Goal: Task Accomplishment & Management: Use online tool/utility

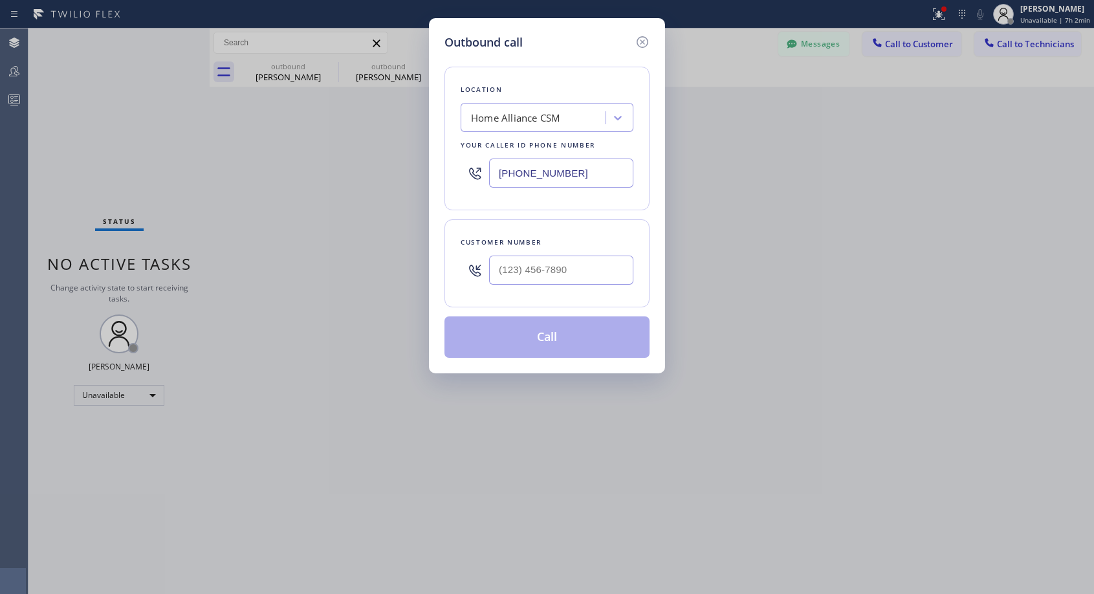
click at [511, 278] on input "text" at bounding box center [561, 270] width 144 height 29
paste input "954) 593-0335"
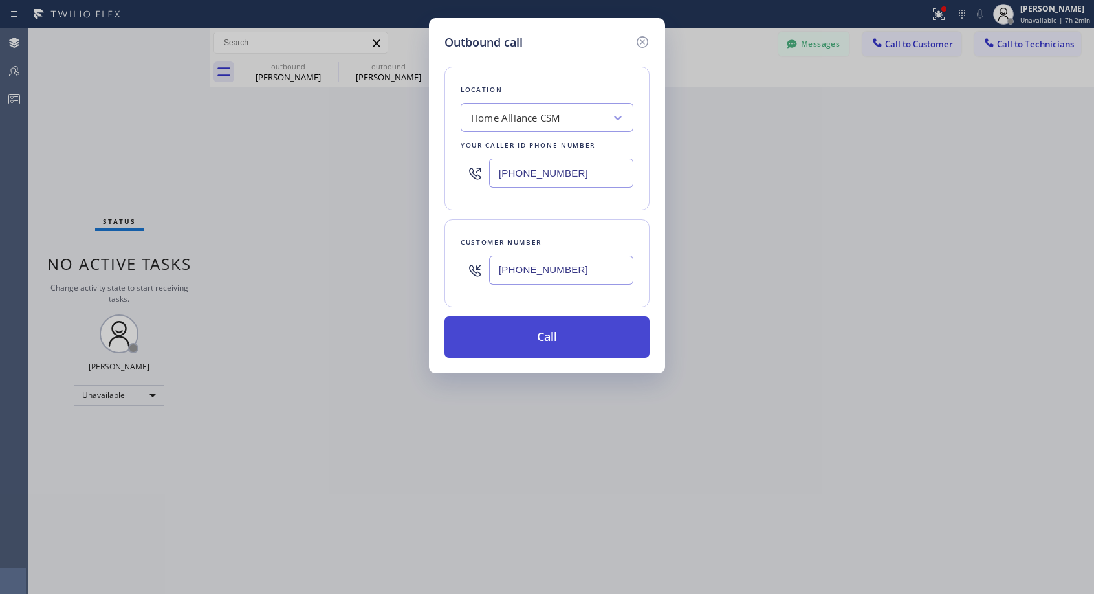
type input "[PHONE_NUMBER]"
click at [567, 336] on button "Call" at bounding box center [547, 336] width 205 height 41
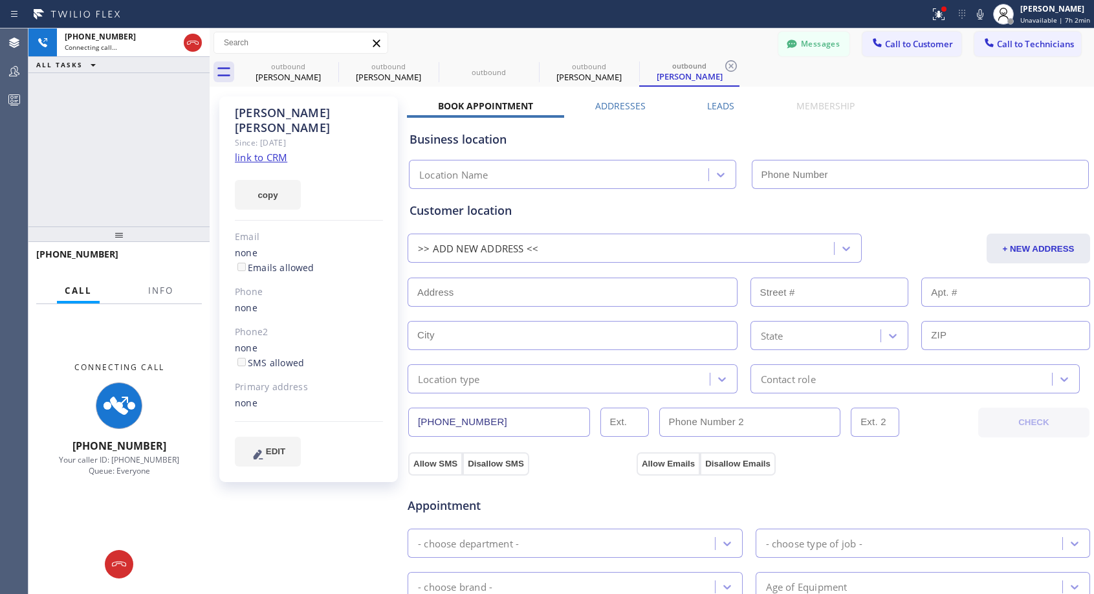
type input "[PHONE_NUMBER]"
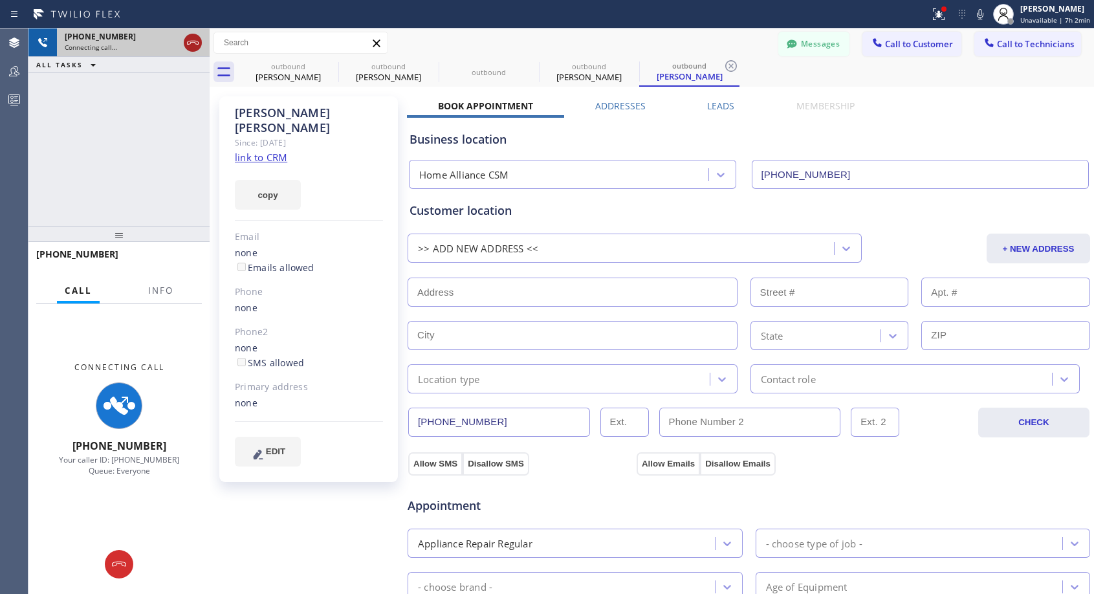
click at [192, 45] on icon at bounding box center [193, 43] width 16 height 16
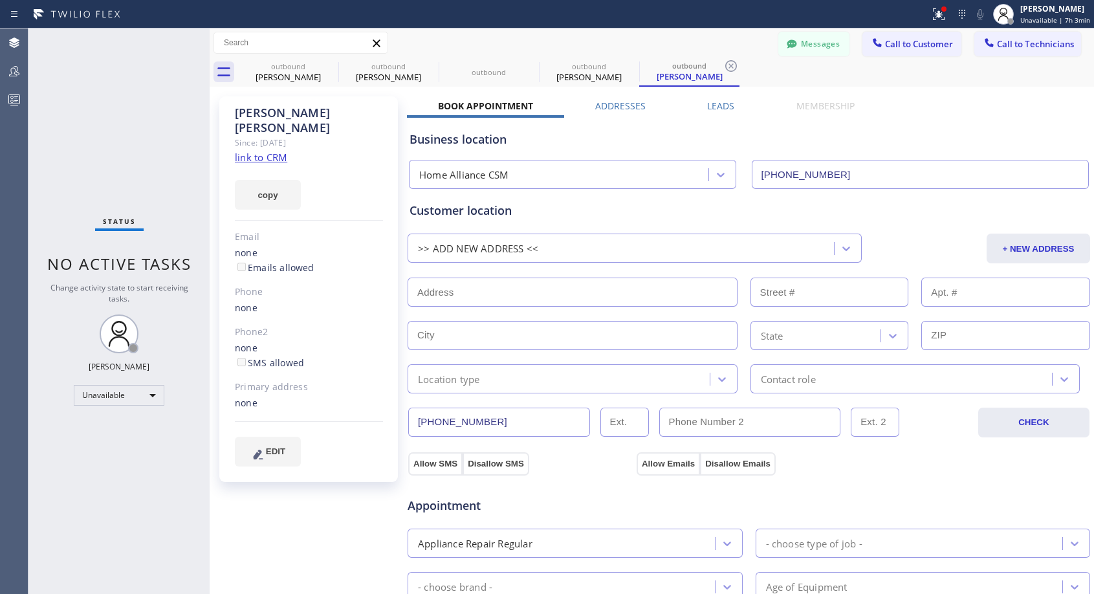
click at [899, 47] on span "Call to Customer" at bounding box center [919, 44] width 68 height 12
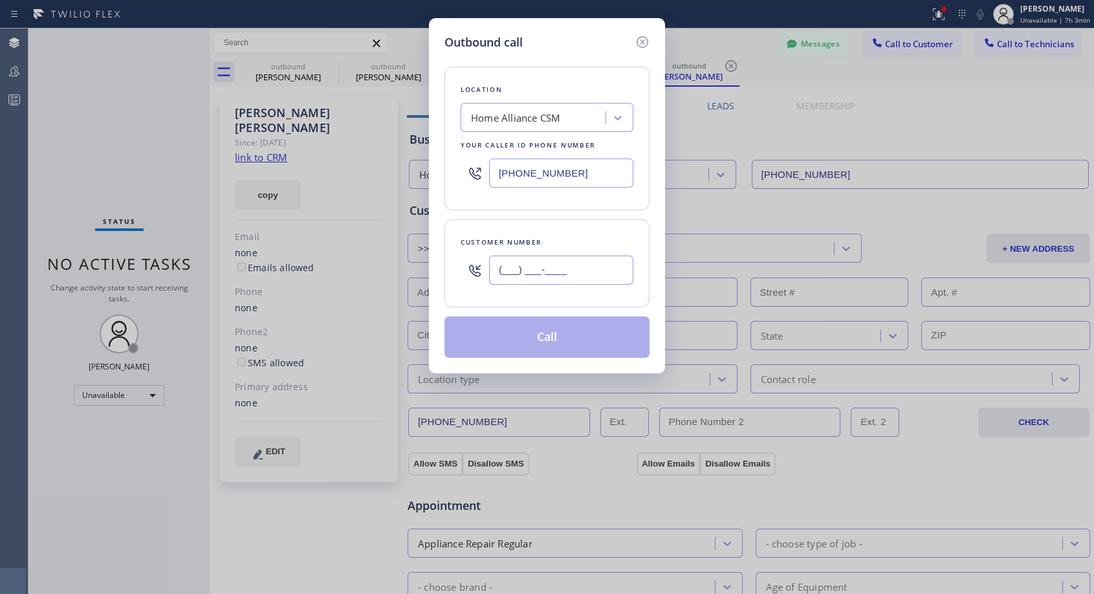
click at [589, 270] on input "(___) ___-____" at bounding box center [561, 270] width 144 height 29
paste input "847) 602-5822"
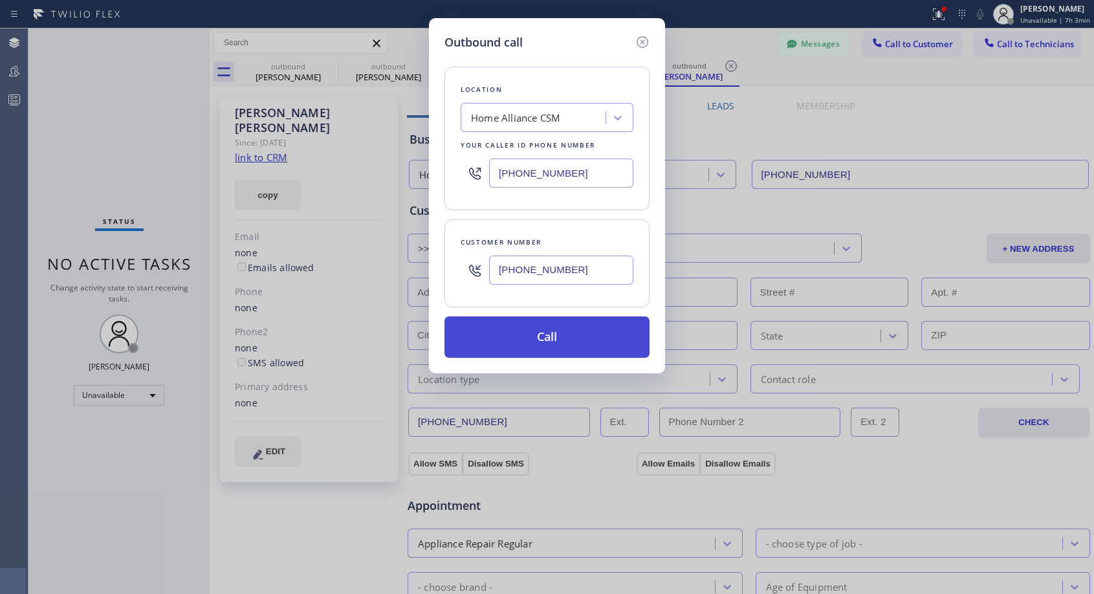
type input "[PHONE_NUMBER]"
click at [566, 340] on button "Call" at bounding box center [547, 336] width 205 height 41
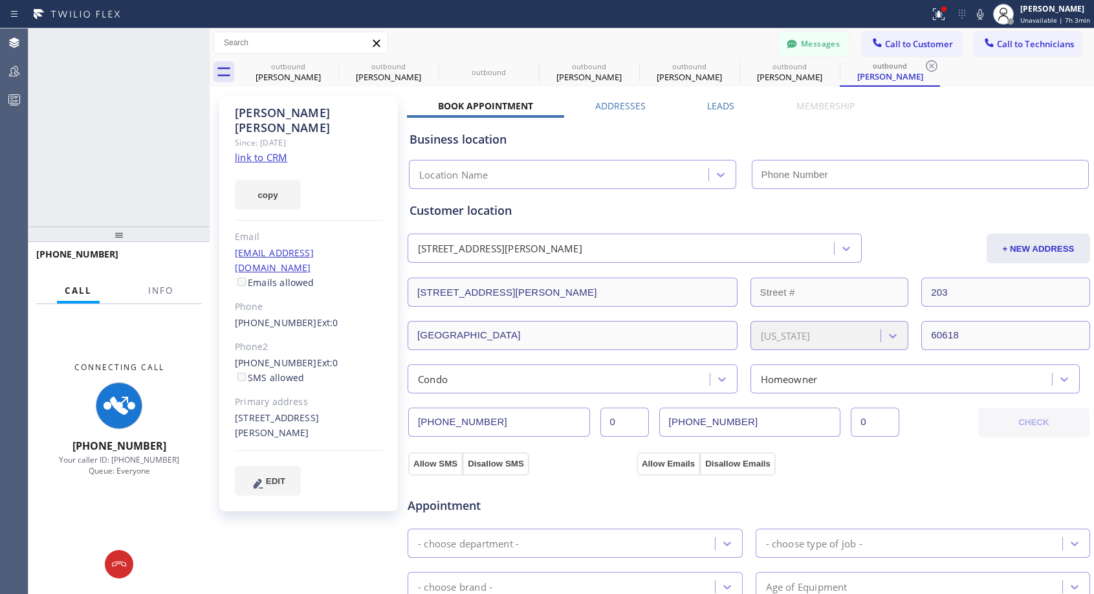
type input "[PHONE_NUMBER]"
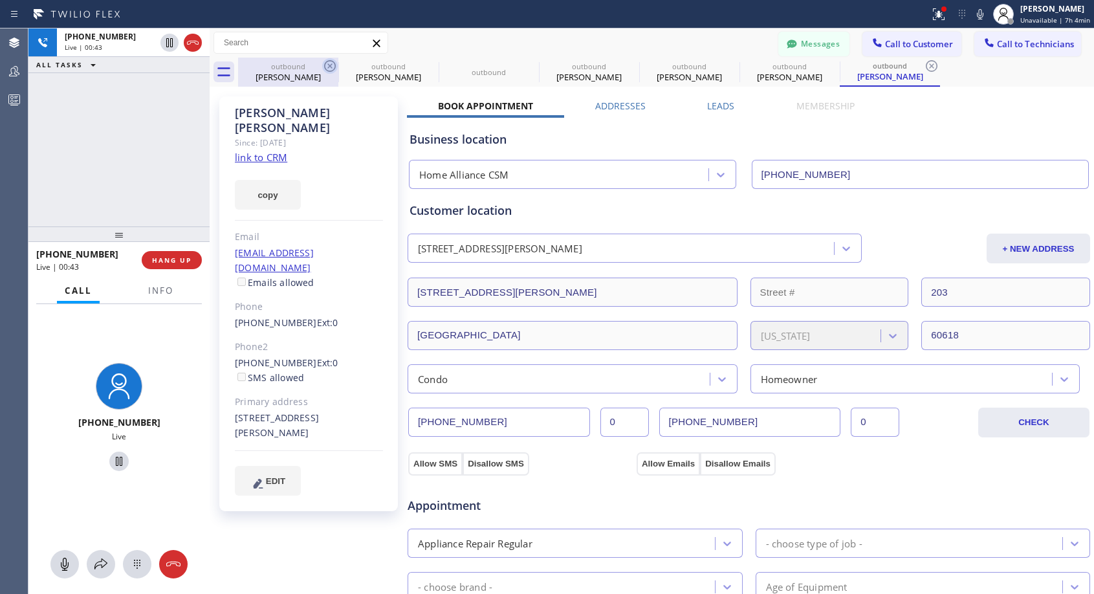
click at [333, 64] on icon at bounding box center [330, 66] width 16 height 16
click at [0, 0] on icon at bounding box center [0, 0] width 0 height 0
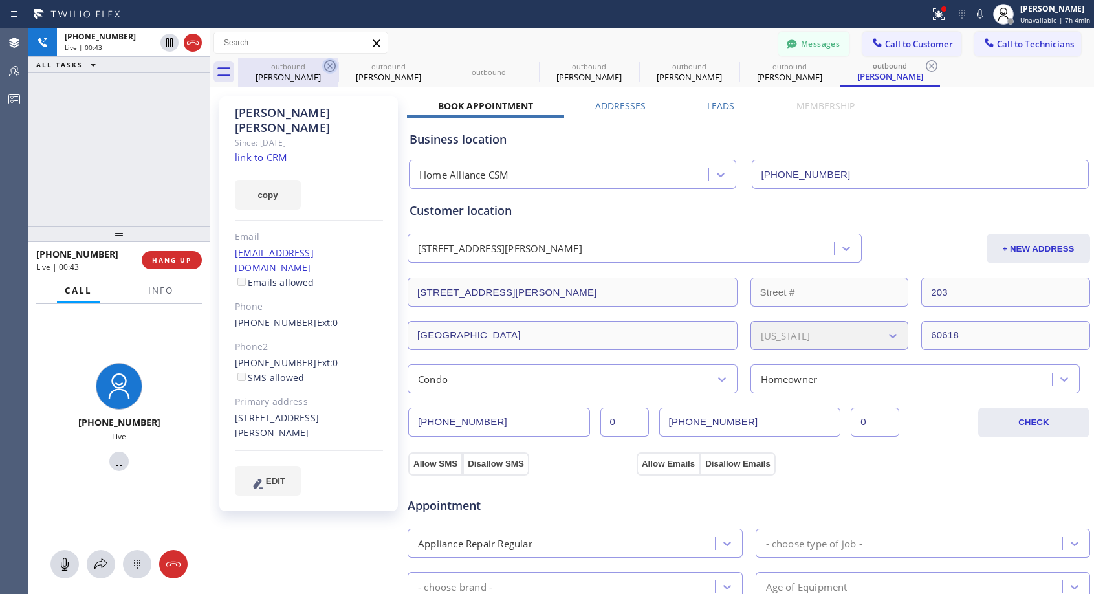
click at [0, 0] on icon at bounding box center [0, 0] width 0 height 0
click at [924, 64] on icon at bounding box center [932, 66] width 16 height 16
click at [333, 64] on div "outbound [PERSON_NAME] outbound [PERSON_NAME] outbound outbound [PERSON_NAME] o…" at bounding box center [666, 72] width 856 height 29
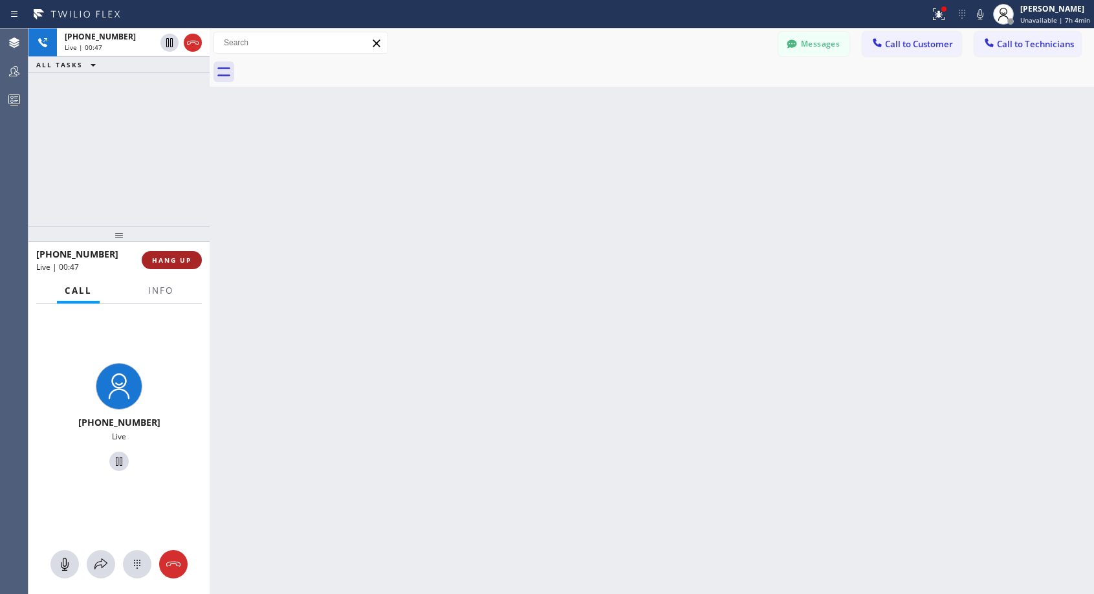
click at [160, 259] on span "HANG UP" at bounding box center [171, 260] width 39 height 9
click at [162, 258] on span "HANG UP" at bounding box center [171, 260] width 39 height 9
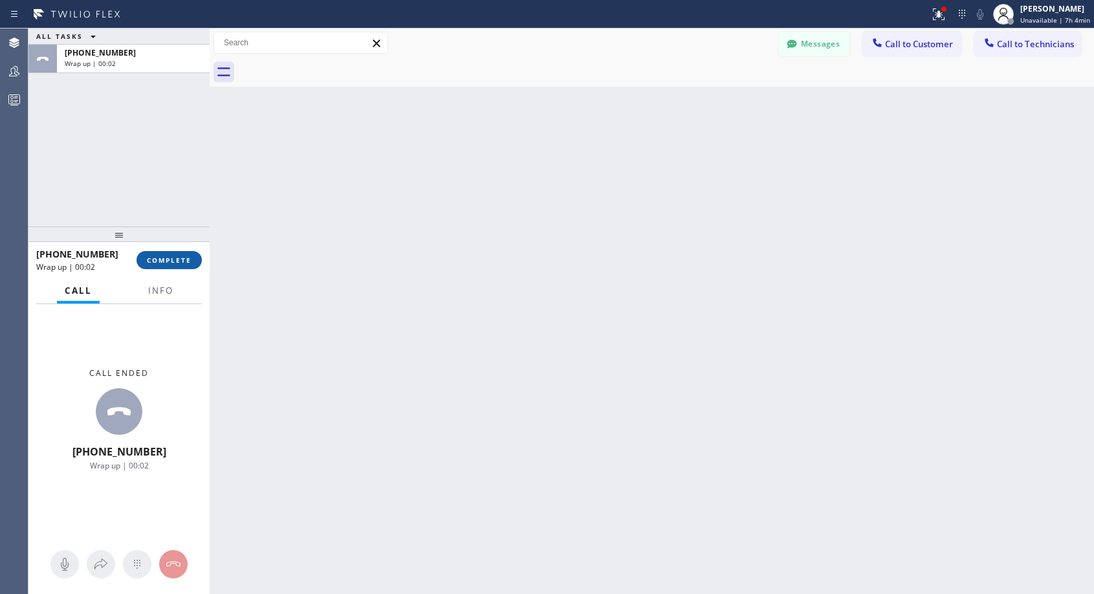
click at [156, 258] on span "COMPLETE" at bounding box center [169, 260] width 45 height 9
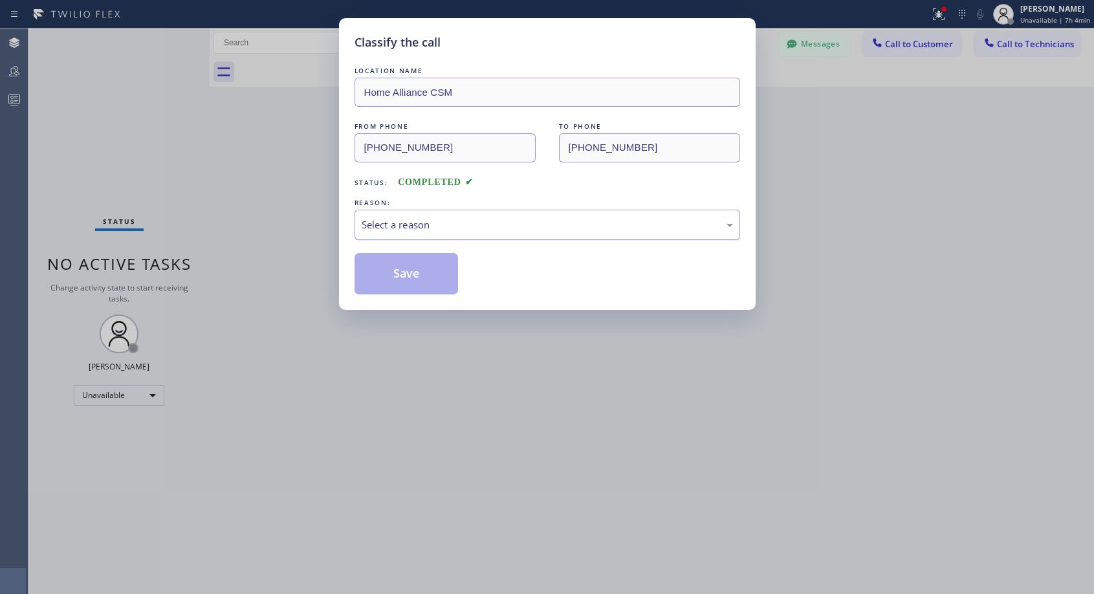
click at [425, 223] on div "Select a reason" at bounding box center [547, 224] width 371 height 15
click at [393, 280] on button "Save" at bounding box center [407, 273] width 104 height 41
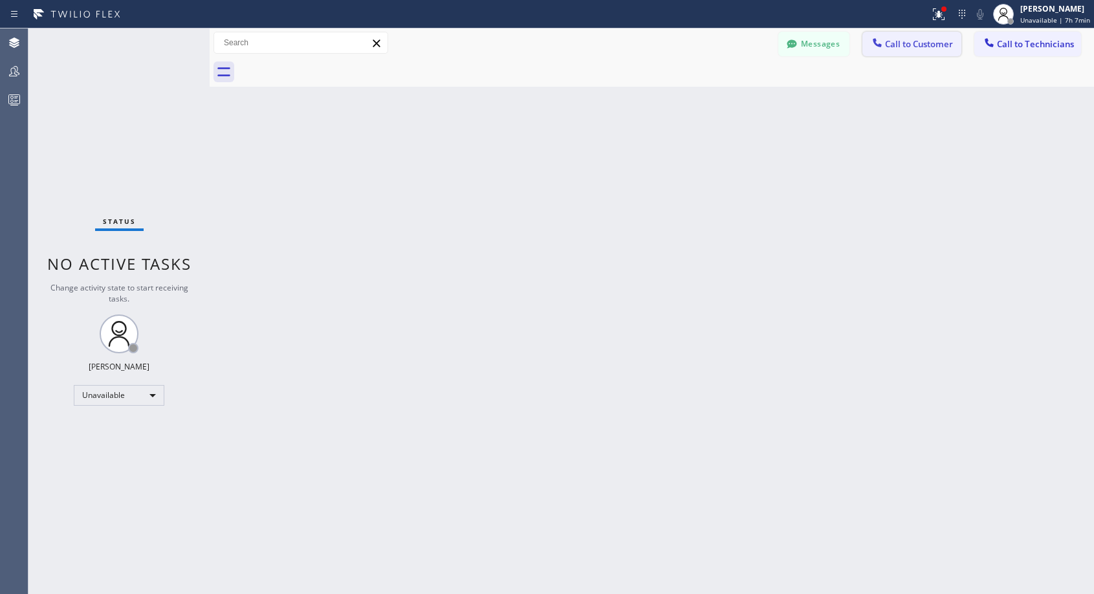
click at [904, 48] on span "Call to Customer" at bounding box center [919, 44] width 68 height 12
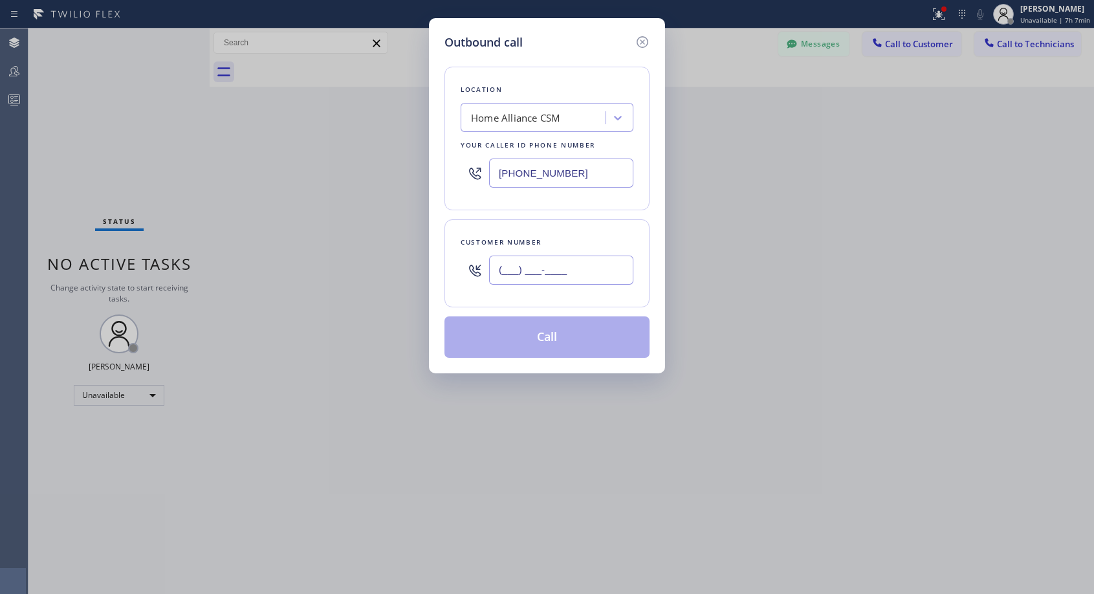
click at [583, 265] on input "(___) ___-____" at bounding box center [561, 270] width 144 height 29
paste input "714) 262-2296"
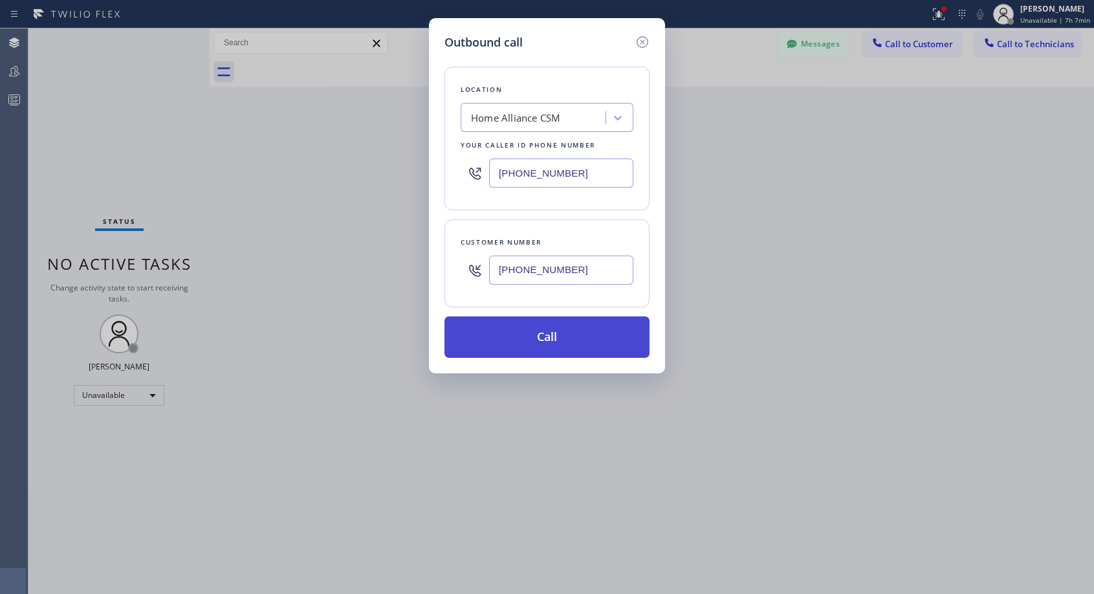
type input "[PHONE_NUMBER]"
click at [532, 344] on button "Call" at bounding box center [547, 336] width 205 height 41
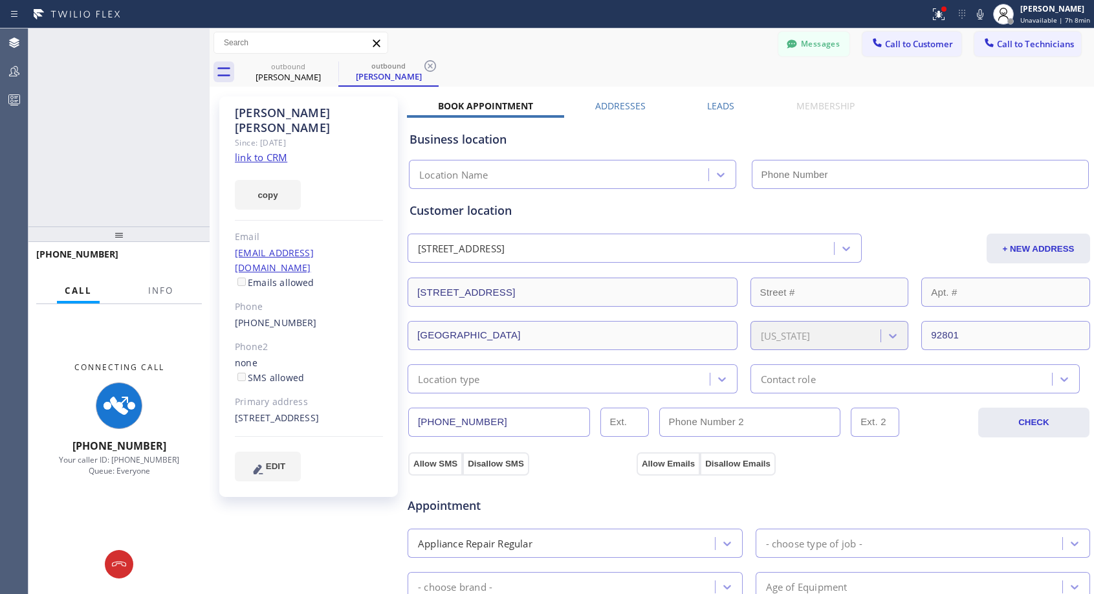
type input "[PHONE_NUMBER]"
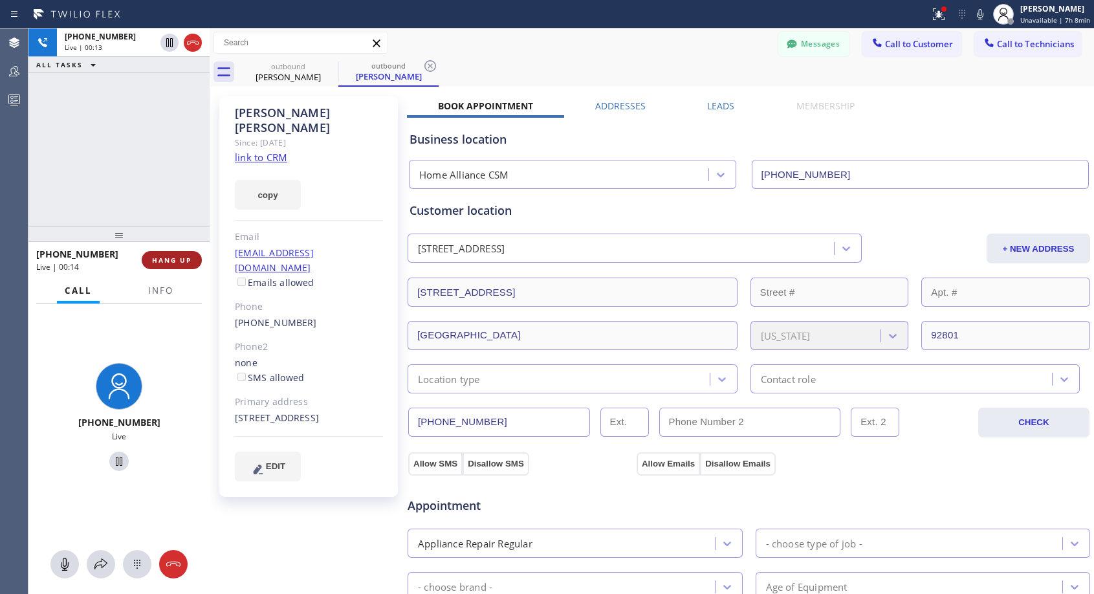
click at [183, 262] on span "HANG UP" at bounding box center [171, 260] width 39 height 9
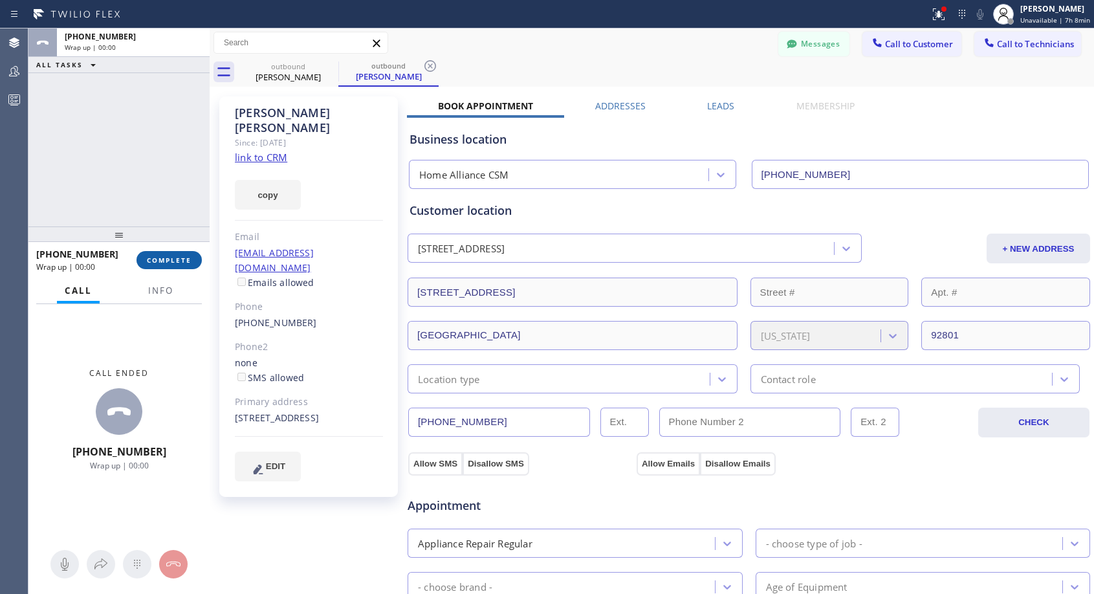
click at [183, 261] on span "COMPLETE" at bounding box center [169, 260] width 45 height 9
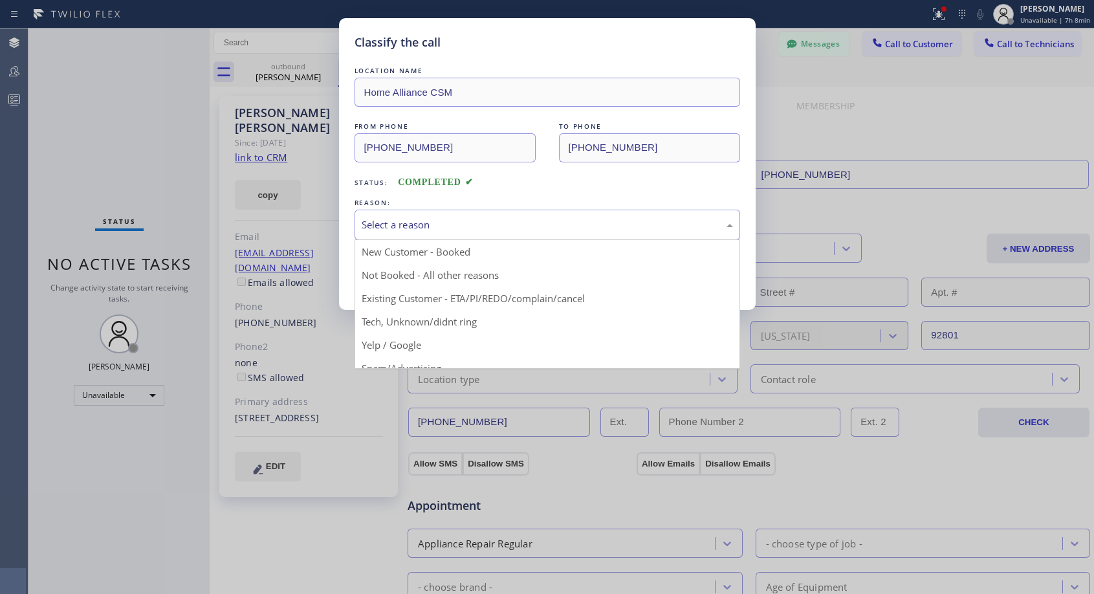
click at [526, 226] on div "Select a reason" at bounding box center [547, 224] width 371 height 15
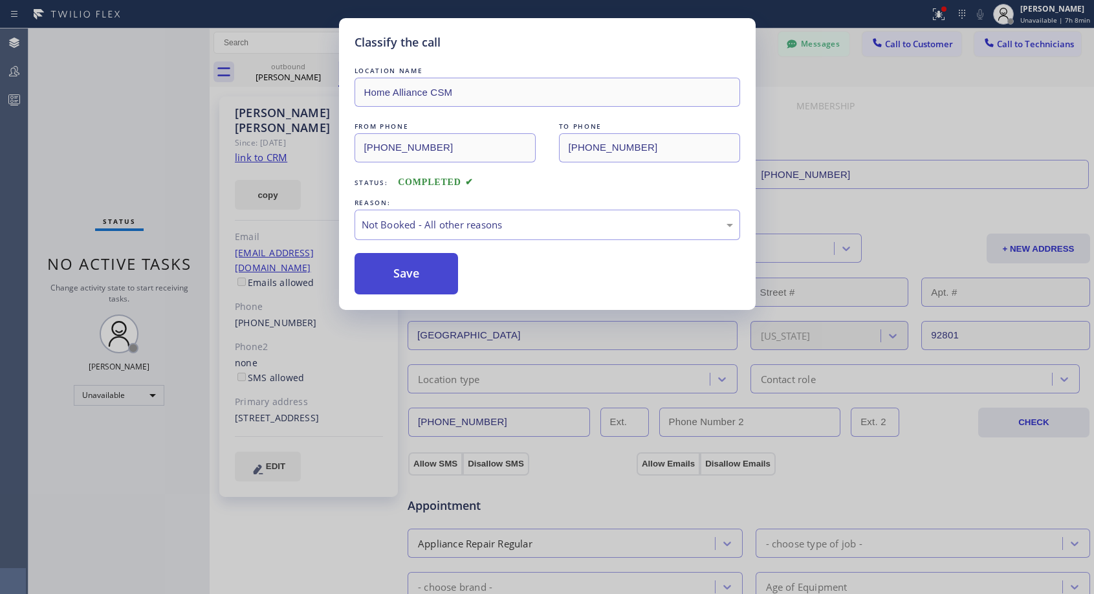
click at [454, 269] on button "Save" at bounding box center [407, 273] width 104 height 41
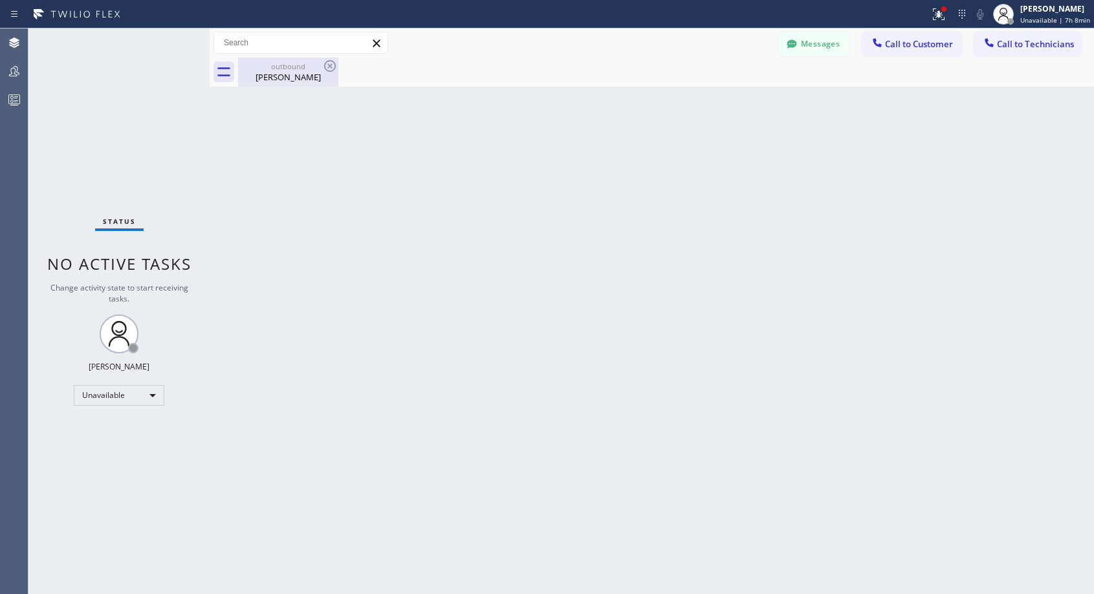
click at [280, 80] on div "[PERSON_NAME]" at bounding box center [288, 77] width 98 height 12
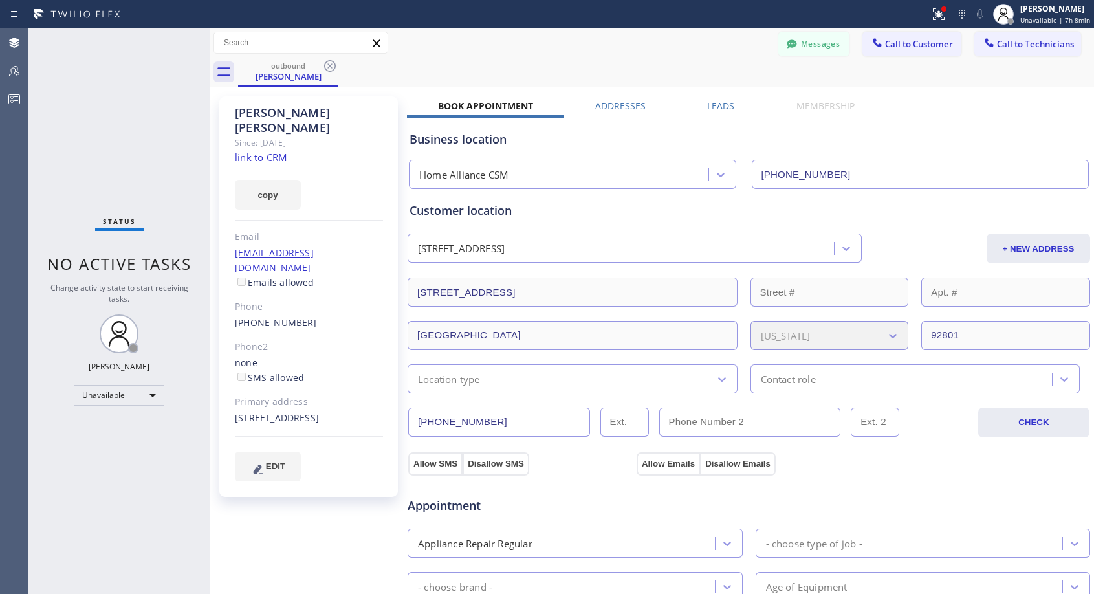
click at [311, 247] on link "[EMAIL_ADDRESS][DOMAIN_NAME]" at bounding box center [274, 260] width 79 height 27
click at [265, 316] on link "[PHONE_NUMBER]" at bounding box center [276, 322] width 82 height 12
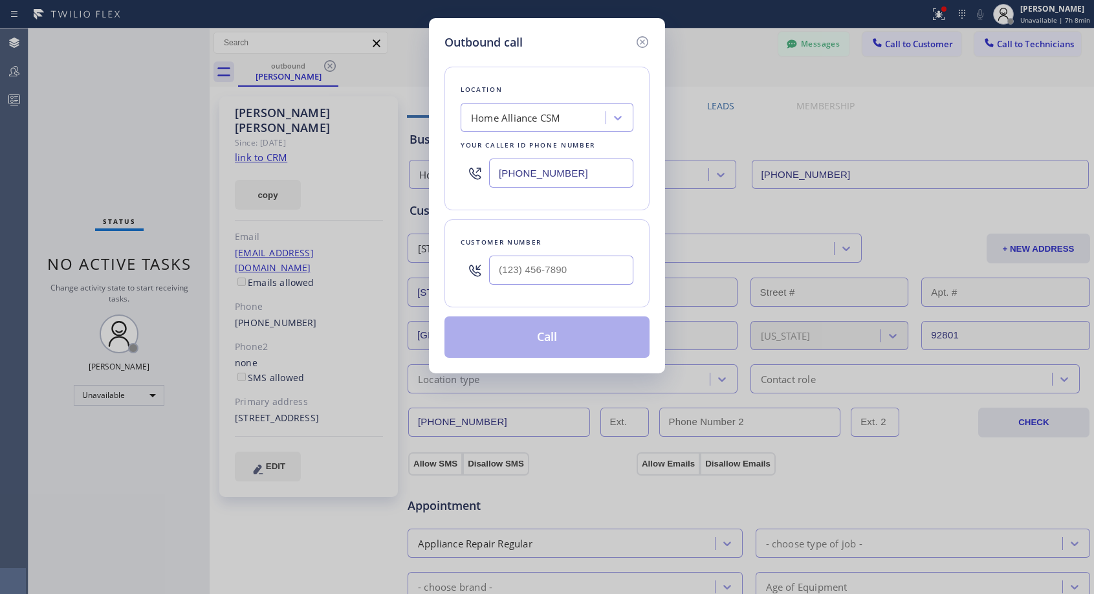
type input "[PHONE_NUMBER]"
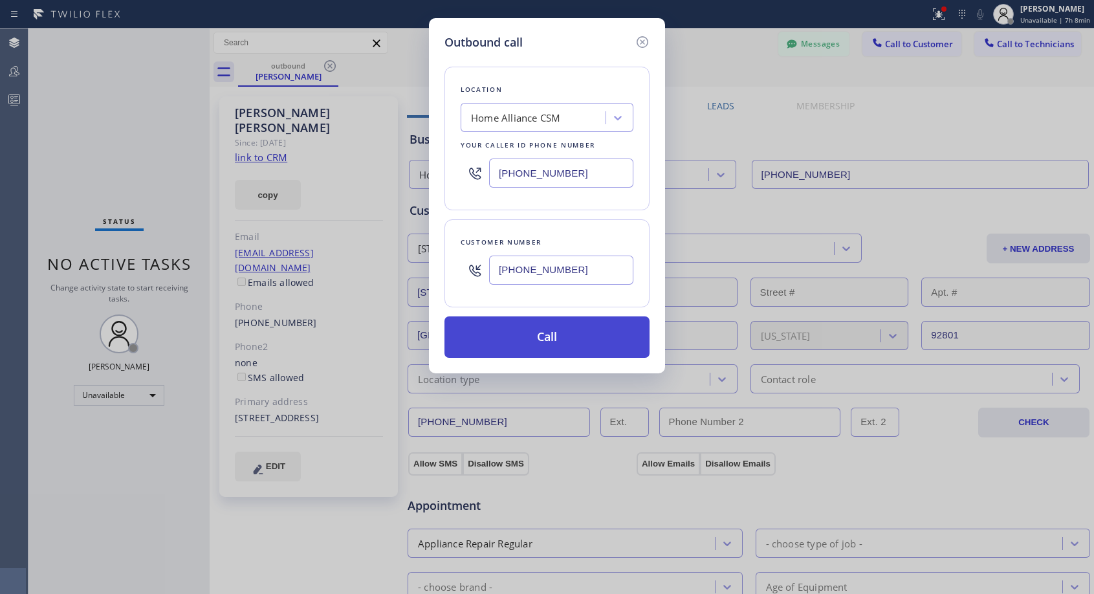
click at [538, 338] on button "Call" at bounding box center [547, 336] width 205 height 41
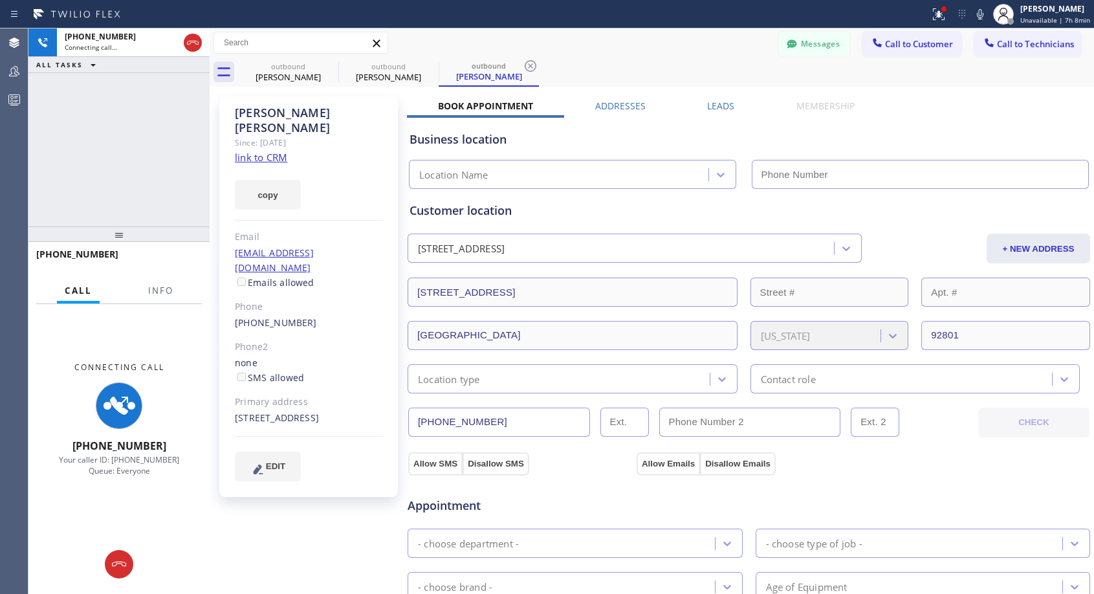
type input "[PHONE_NUMBER]"
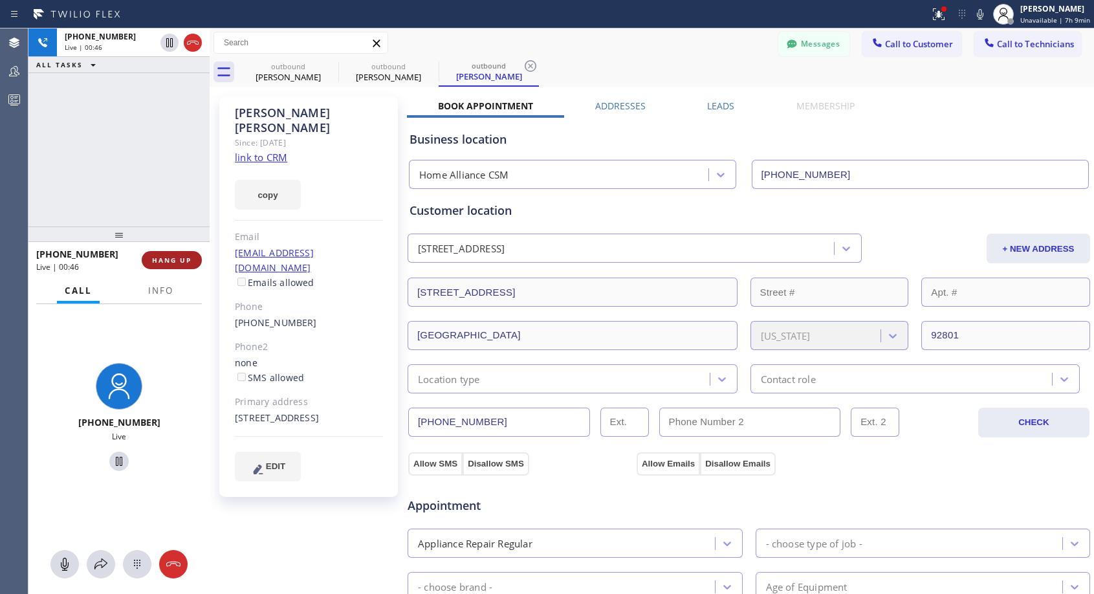
click at [181, 261] on span "HANG UP" at bounding box center [171, 260] width 39 height 9
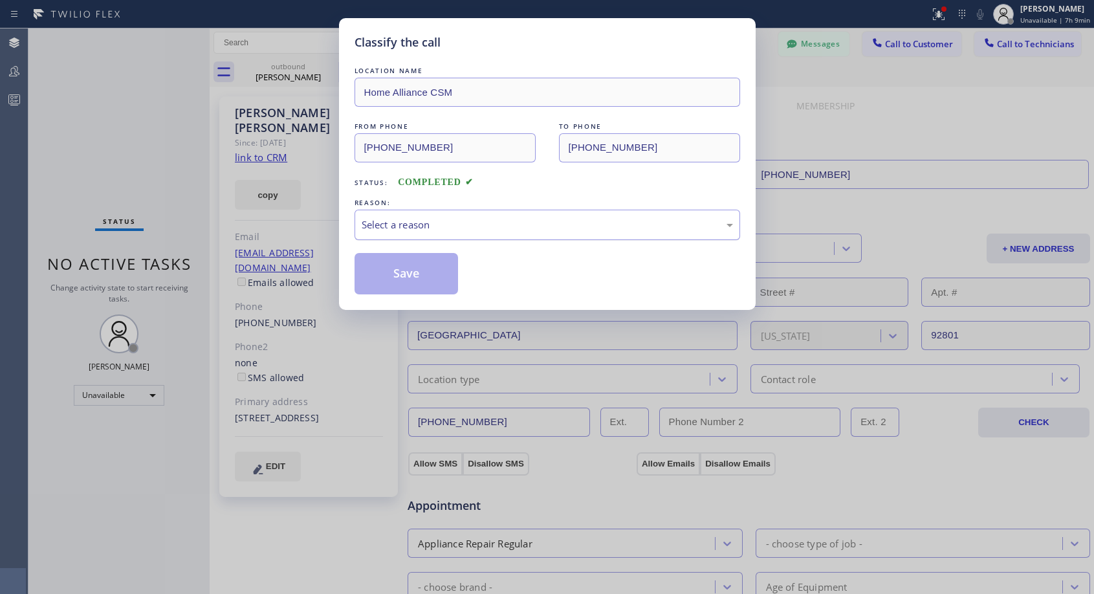
click at [400, 217] on div "Select a reason" at bounding box center [547, 224] width 371 height 15
click at [402, 269] on button "Save" at bounding box center [407, 273] width 104 height 41
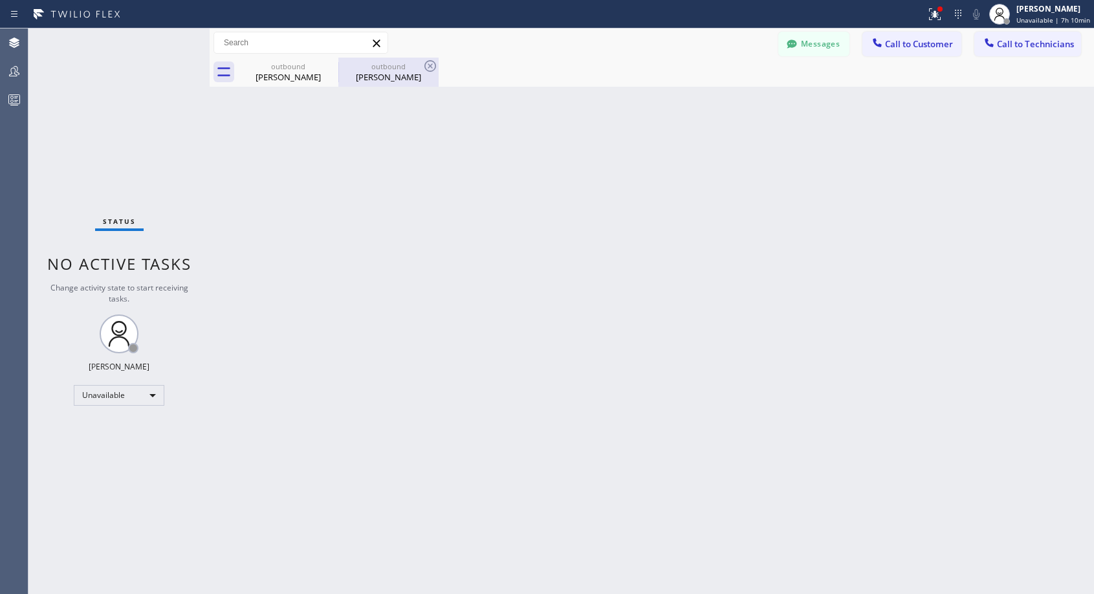
click at [385, 62] on div "outbound" at bounding box center [389, 66] width 98 height 10
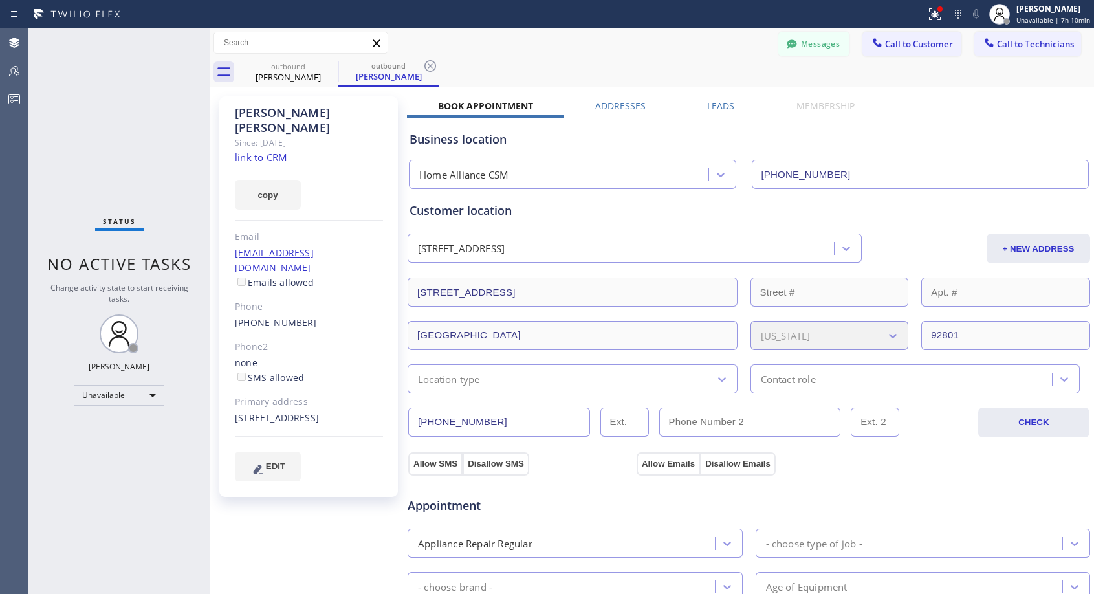
click at [315, 316] on div "[PHONE_NUMBER]" at bounding box center [309, 323] width 148 height 15
copy div "[PHONE_NUMBER]"
click at [915, 47] on span "Call to Customer" at bounding box center [919, 44] width 68 height 12
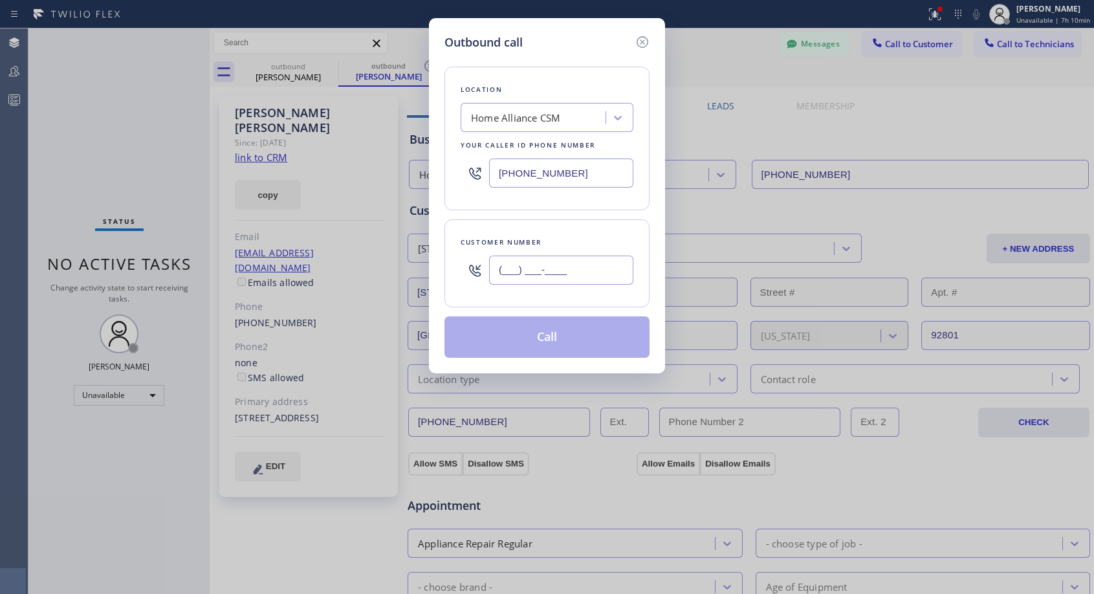
click at [597, 267] on input "(___) ___-____" at bounding box center [561, 270] width 144 height 29
paste input "714) 262-2296"
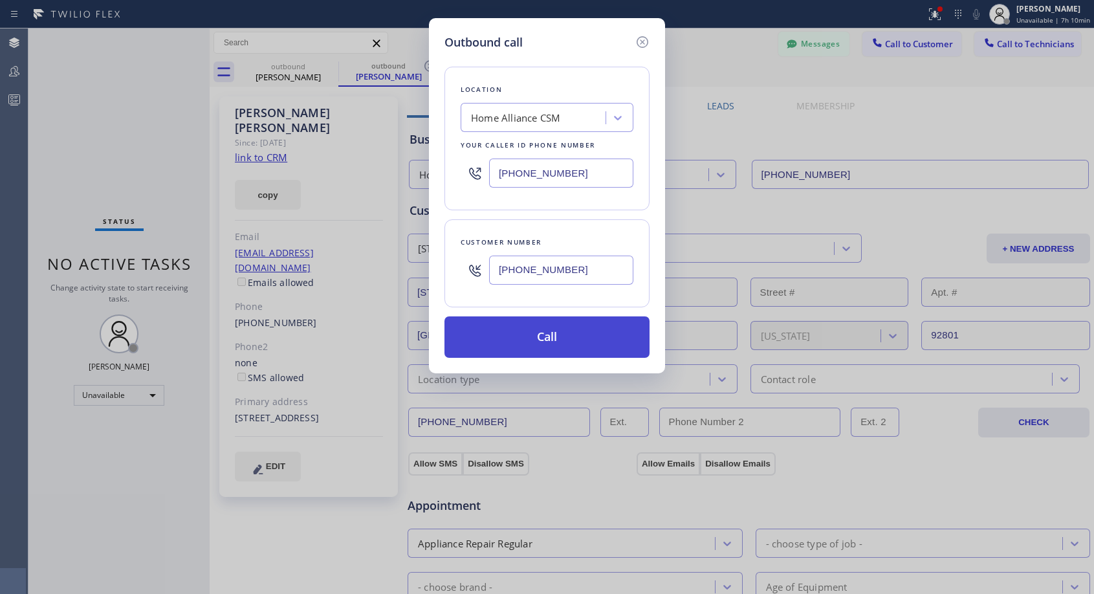
type input "[PHONE_NUMBER]"
click at [562, 331] on button "Call" at bounding box center [547, 336] width 205 height 41
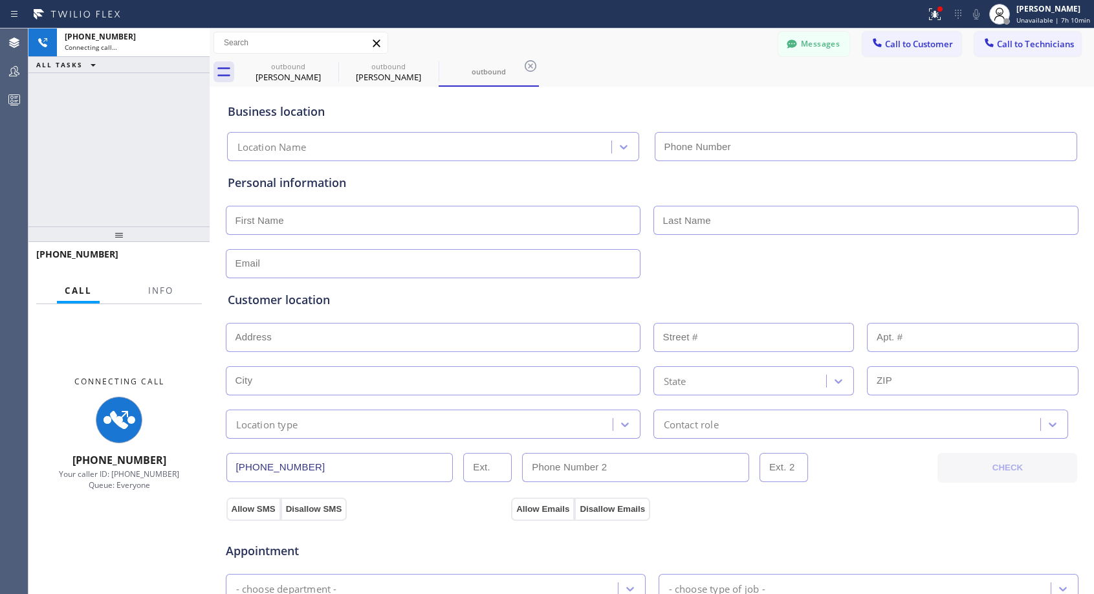
type input "[PHONE_NUMBER]"
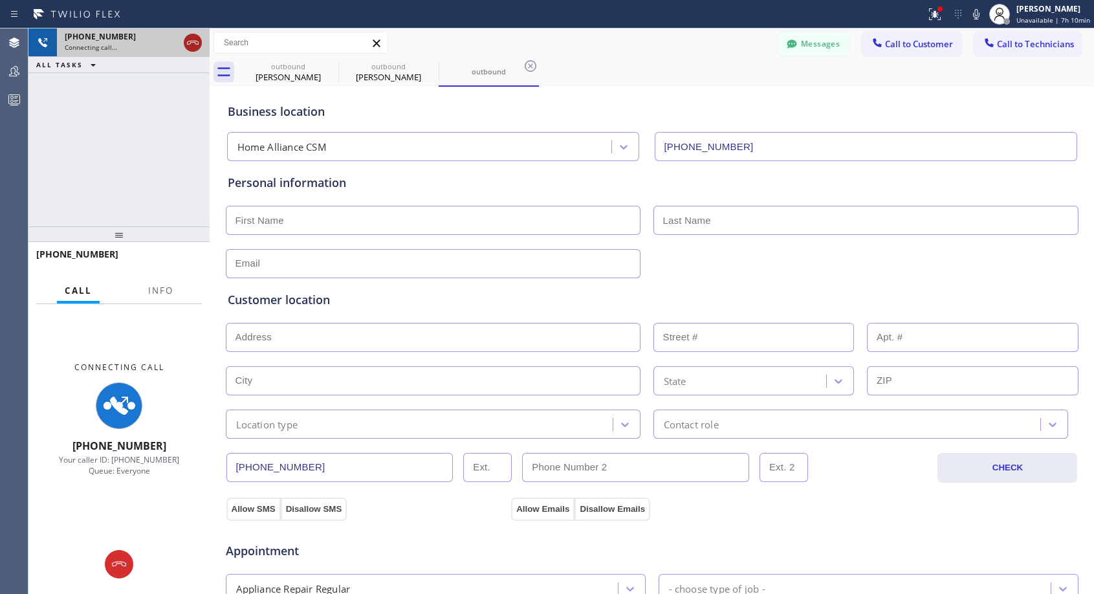
click at [199, 44] on icon at bounding box center [193, 43] width 16 height 16
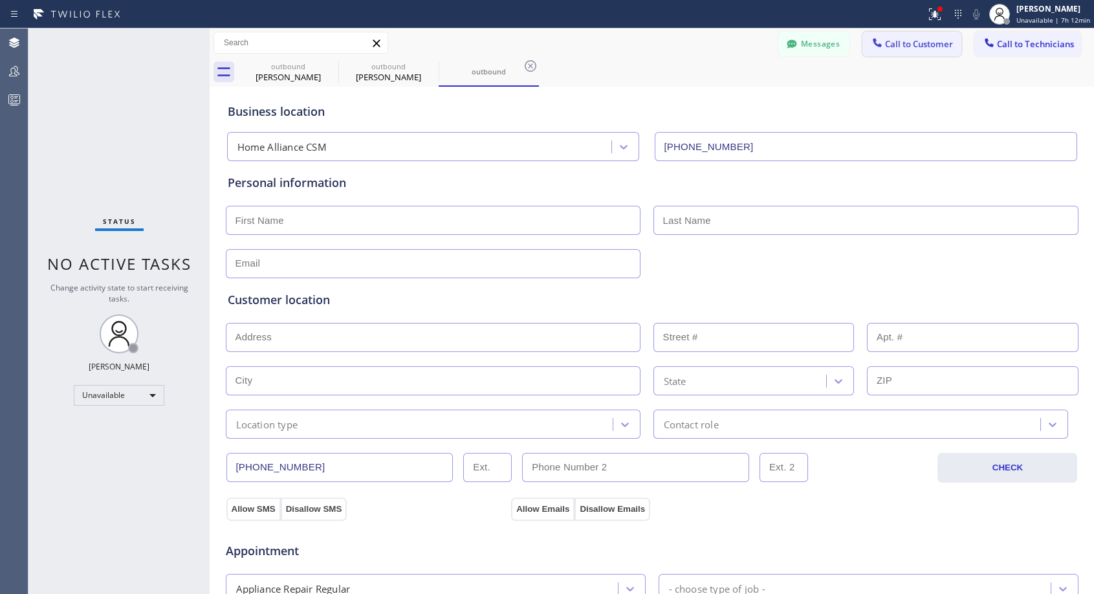
click at [894, 48] on span "Call to Customer" at bounding box center [919, 44] width 68 height 12
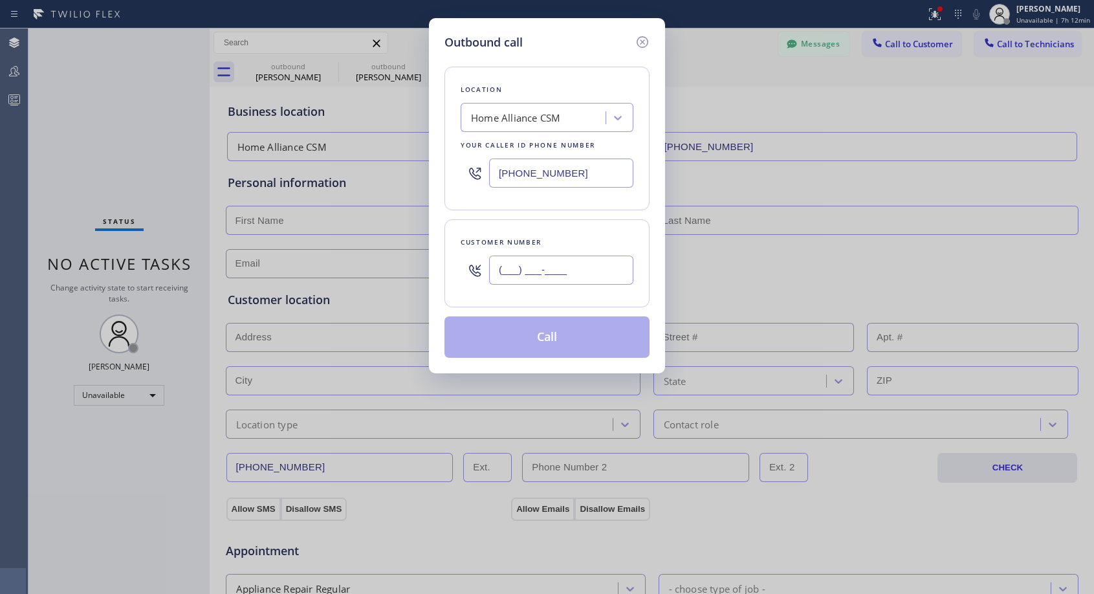
click at [498, 270] on input "(___) ___-____" at bounding box center [561, 270] width 144 height 29
paste input "858) 245-4642"
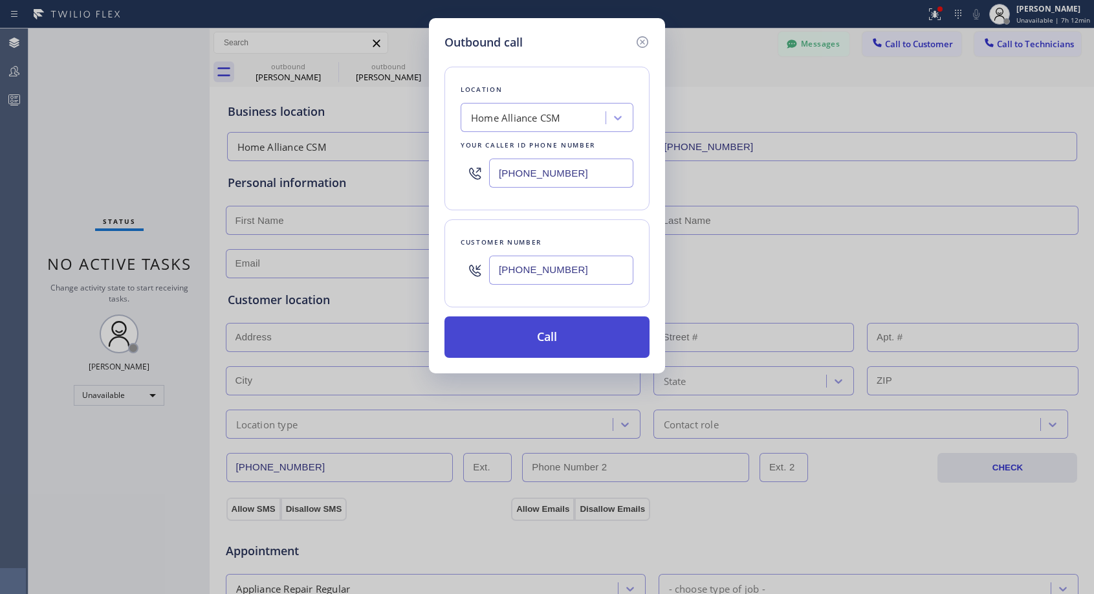
type input "[PHONE_NUMBER]"
drag, startPoint x: 562, startPoint y: 335, endPoint x: 599, endPoint y: 112, distance: 226.3
click at [562, 335] on button "Call" at bounding box center [547, 336] width 205 height 41
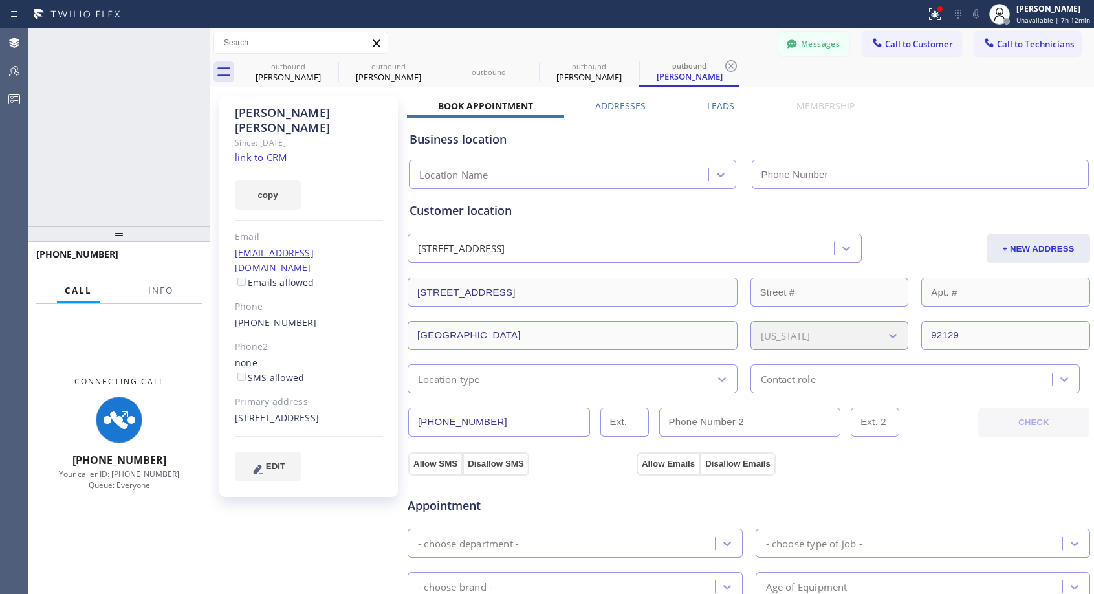
type input "[PHONE_NUMBER]"
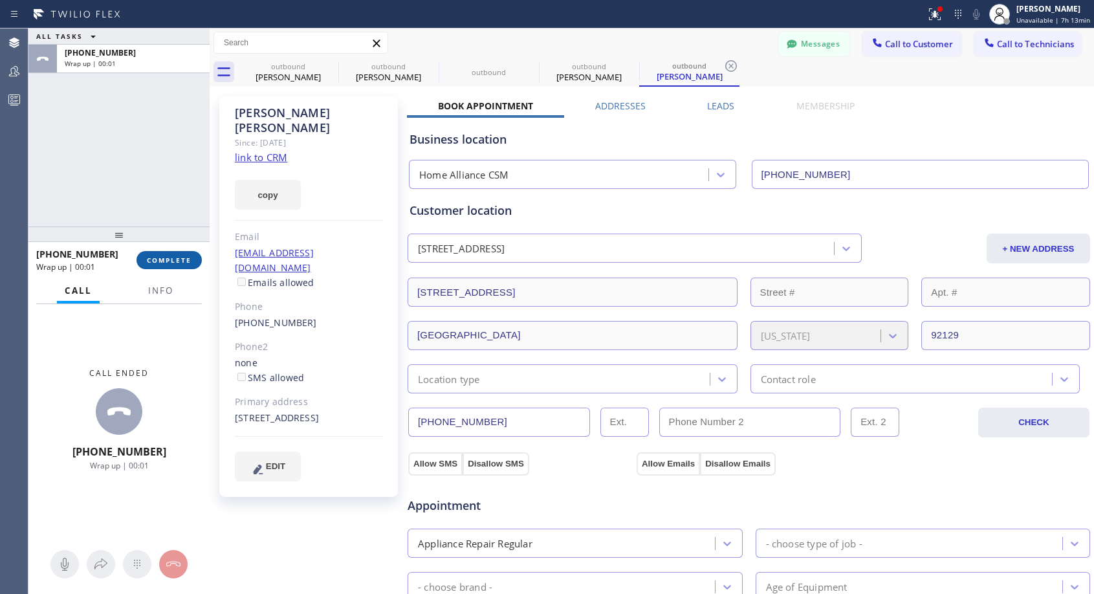
click at [175, 261] on span "COMPLETE" at bounding box center [169, 260] width 45 height 9
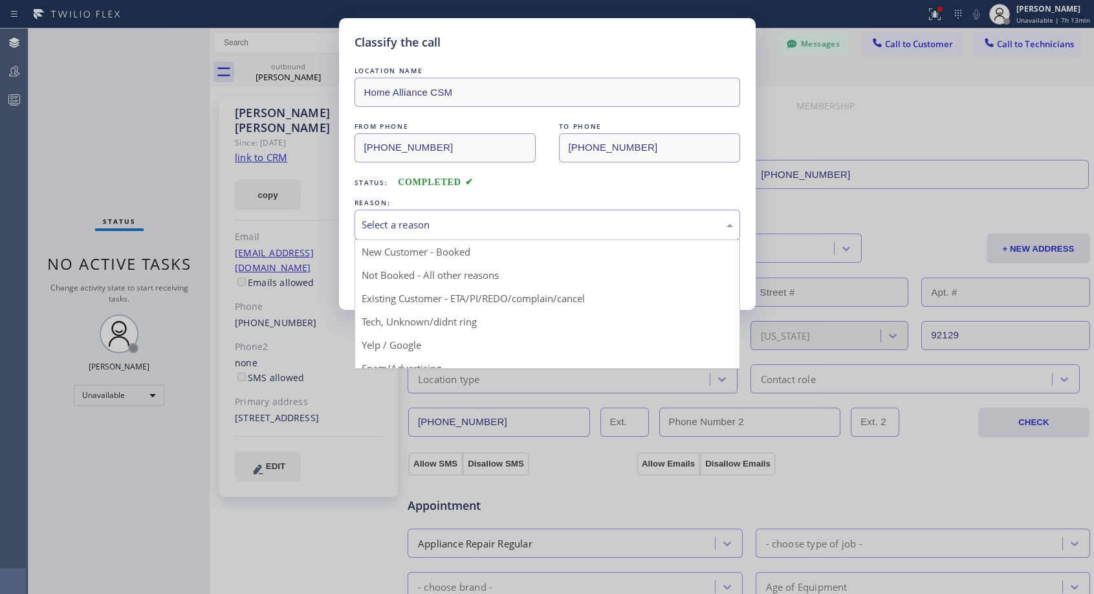
click at [416, 225] on div "Select a reason" at bounding box center [547, 224] width 371 height 15
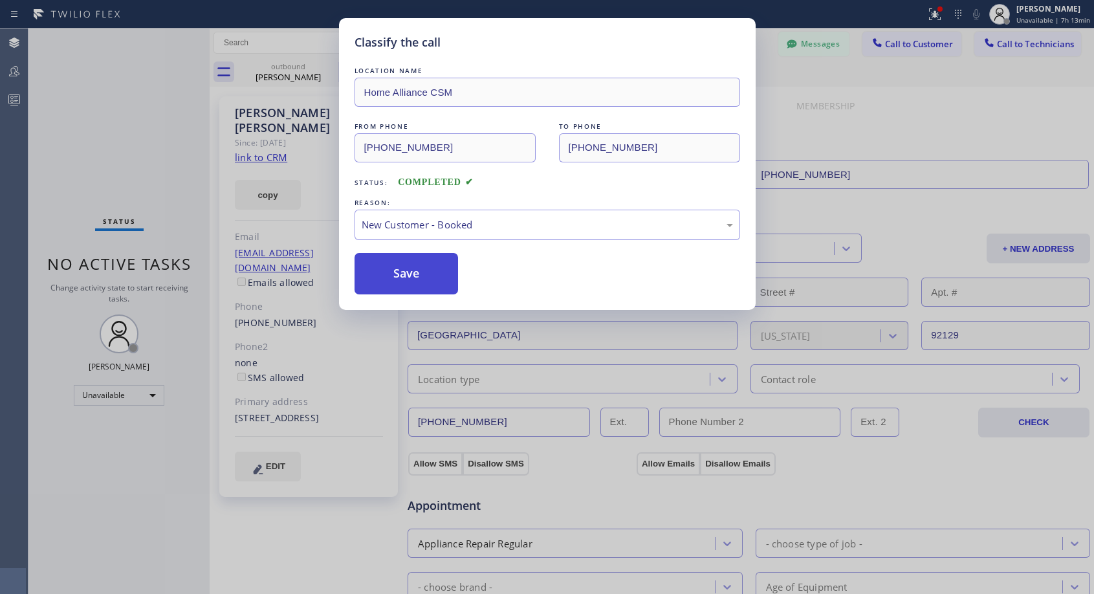
click at [393, 265] on button "Save" at bounding box center [407, 273] width 104 height 41
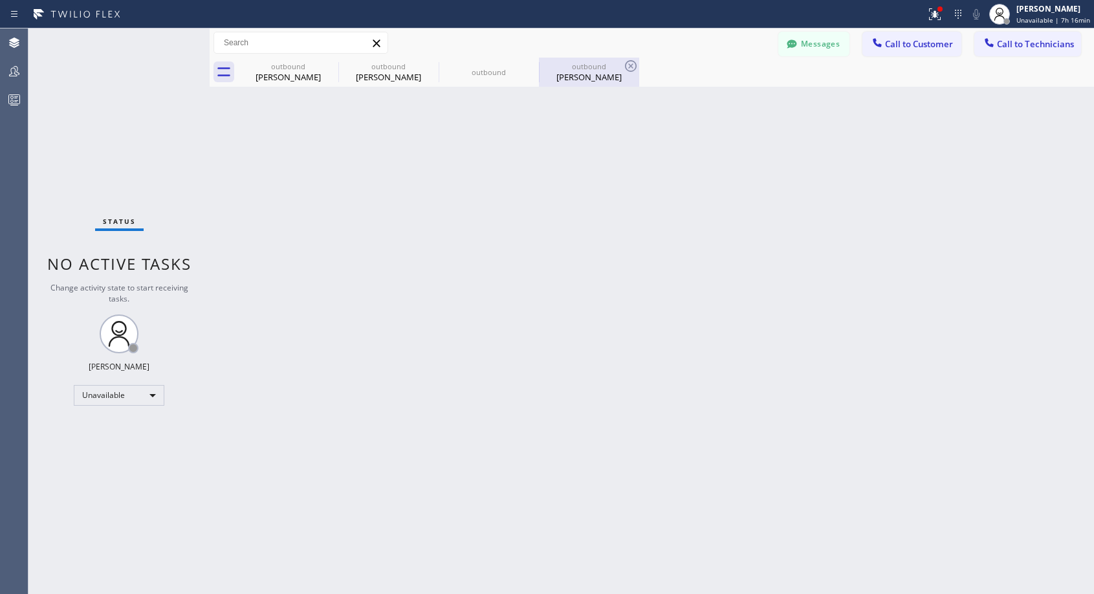
click at [582, 75] on div "[PERSON_NAME]" at bounding box center [589, 77] width 98 height 12
